Goal: Task Accomplishment & Management: Complete application form

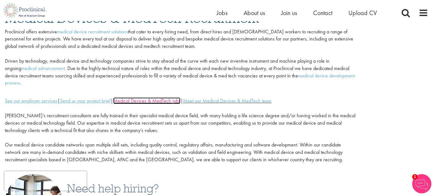
click at [140, 100] on link "Medical Devices & MedTech jobs" at bounding box center [146, 100] width 67 height 7
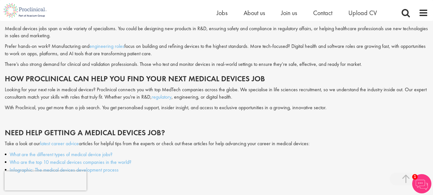
scroll to position [449, 0]
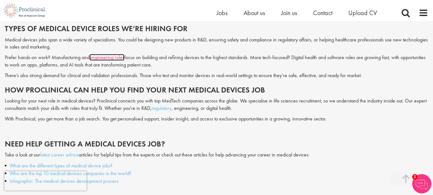
click at [119, 57] on link "engineering roles" at bounding box center [106, 57] width 35 height 7
click at [227, 12] on span "Jobs" at bounding box center [222, 13] width 11 height 8
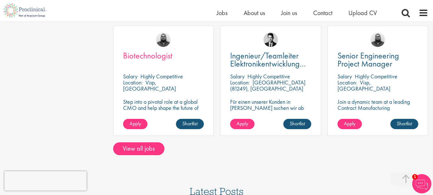
scroll to position [481, 0]
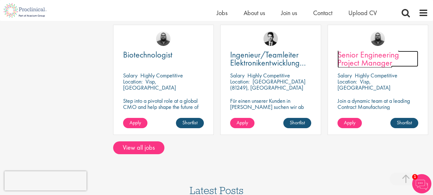
click at [371, 60] on span "Senior Engineering Project Manager" at bounding box center [369, 58] width 62 height 19
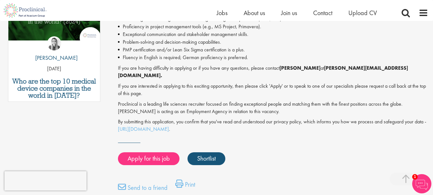
scroll to position [385, 0]
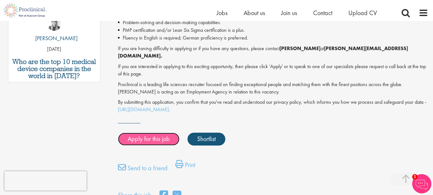
click at [152, 132] on link "Apply for this job" at bounding box center [149, 138] width 62 height 13
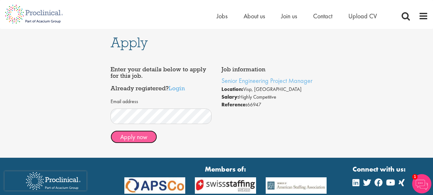
click at [146, 132] on button "Apply now" at bounding box center [134, 136] width 46 height 13
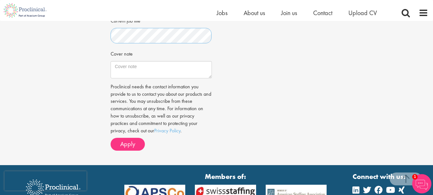
scroll to position [224, 0]
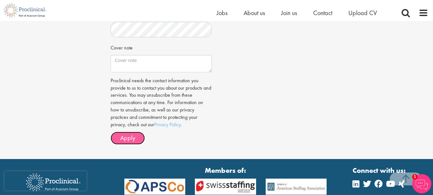
click at [132, 142] on span "Apply" at bounding box center [127, 137] width 15 height 8
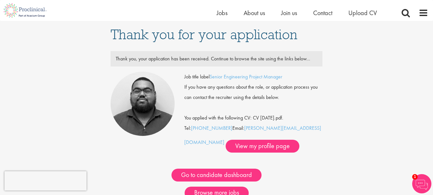
scroll to position [32, 0]
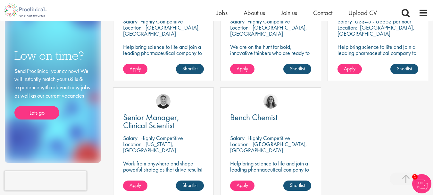
scroll to position [289, 0]
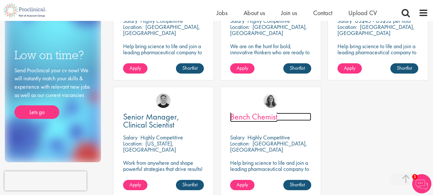
click at [264, 116] on span "Bench Chemist" at bounding box center [253, 116] width 47 height 11
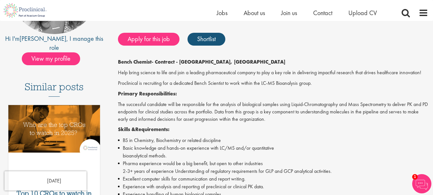
scroll to position [64, 0]
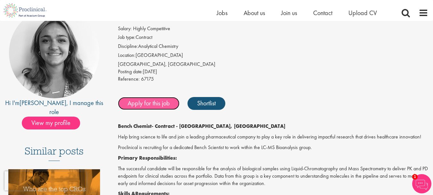
click at [150, 103] on link "Apply for this job" at bounding box center [149, 103] width 62 height 13
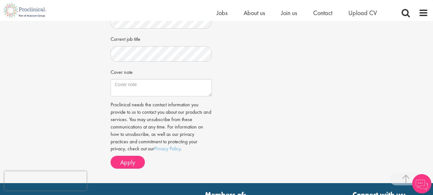
scroll to position [257, 0]
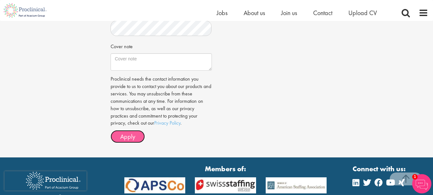
click at [134, 140] on span "Apply" at bounding box center [127, 136] width 15 height 8
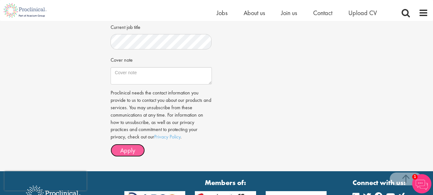
click at [126, 156] on button "Apply" at bounding box center [128, 150] width 34 height 13
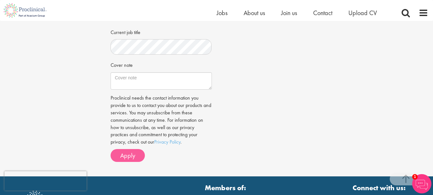
scroll to position [224, 0]
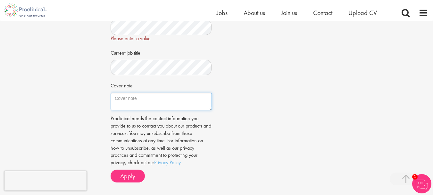
click at [137, 104] on textarea "Cover note" at bounding box center [161, 101] width 101 height 17
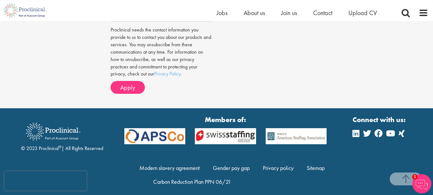
scroll to position [318, 0]
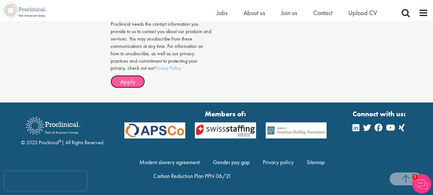
click at [136, 87] on button "Apply" at bounding box center [128, 81] width 34 height 13
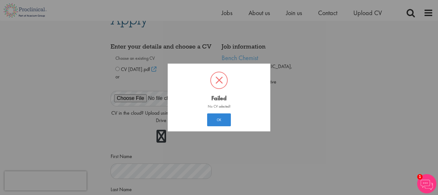
scroll to position [10, 0]
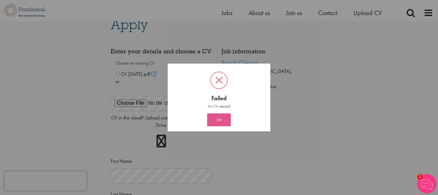
click at [215, 121] on button "OK" at bounding box center [219, 119] width 24 height 13
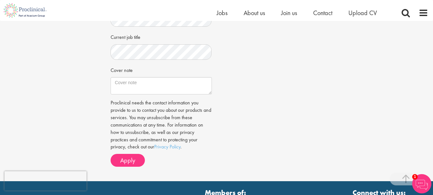
scroll to position [270, 0]
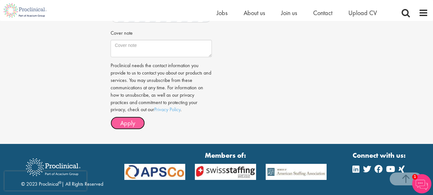
click at [123, 127] on span "Apply" at bounding box center [127, 123] width 15 height 8
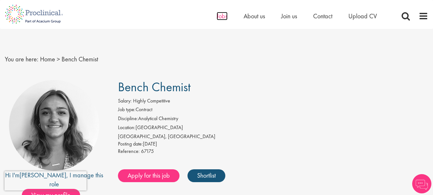
click at [221, 16] on span "Jobs" at bounding box center [222, 16] width 11 height 8
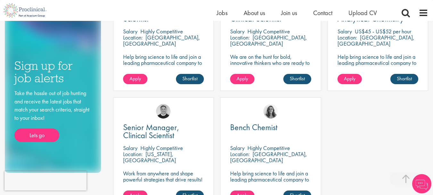
scroll to position [289, 0]
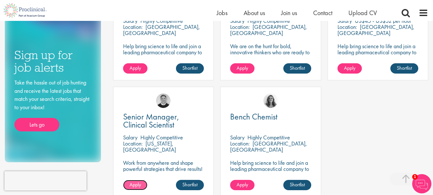
click at [137, 184] on span "Apply" at bounding box center [136, 184] width 12 height 7
